Goal: Information Seeking & Learning: Learn about a topic

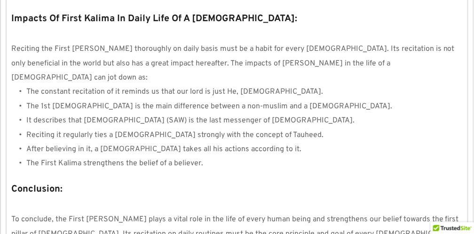
scroll to position [1021, 0]
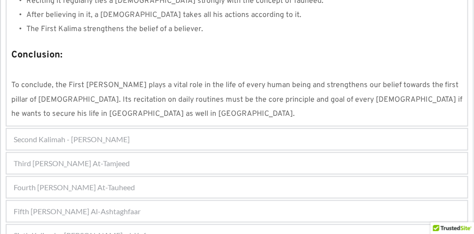
click at [149, 129] on div "Second Kalimah - Kalimah Ash-Shahdah" at bounding box center [237, 139] width 461 height 21
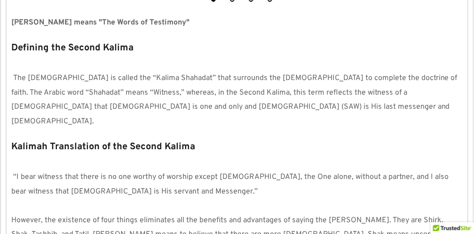
scroll to position [251, 0]
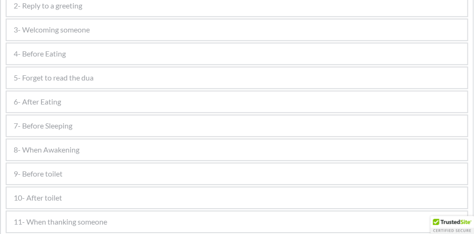
scroll to position [533, 0]
click at [68, 177] on div "9- Before toilet" at bounding box center [237, 173] width 461 height 21
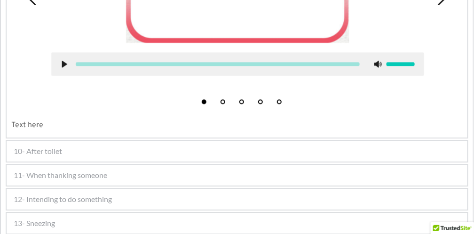
scroll to position [566, 0]
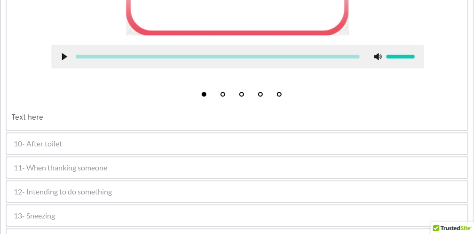
click at [44, 141] on span "10- After toilet" at bounding box center [38, 143] width 48 height 11
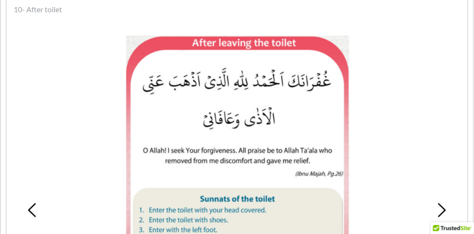
scroll to position [440, 0]
